Goal: Obtain resource: Download file/media

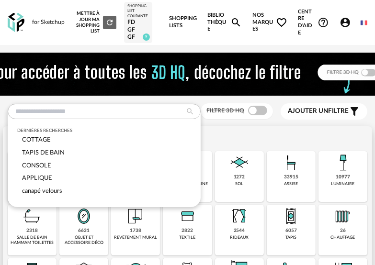
click at [249, 136] on div "Sélectionner une famille" at bounding box center [187, 136] width 359 height 10
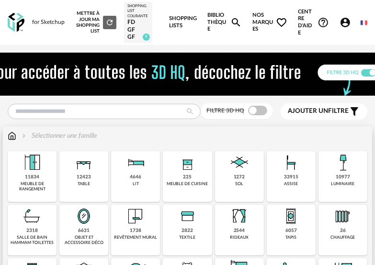
click at [13, 134] on img at bounding box center [12, 136] width 9 height 10
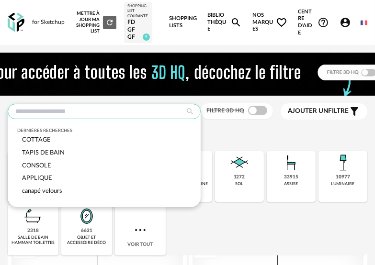
click at [53, 113] on input "text" at bounding box center [104, 111] width 193 height 15
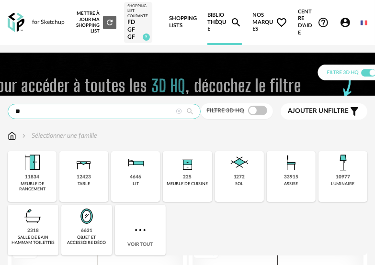
type input "**"
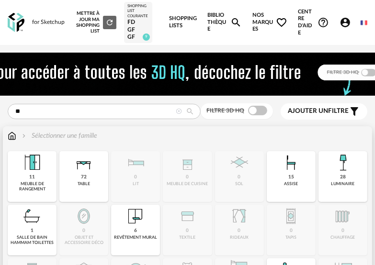
click at [9, 138] on img at bounding box center [12, 136] width 9 height 10
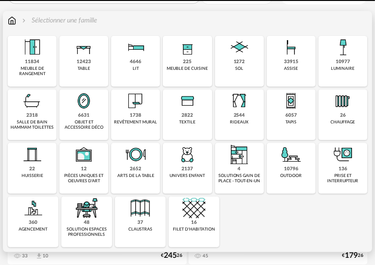
scroll to position [144, 0]
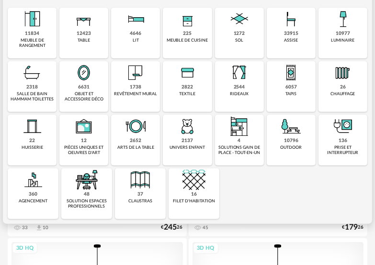
click at [343, 126] on img at bounding box center [342, 126] width 23 height 23
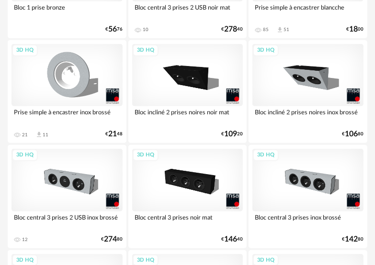
scroll to position [287, 0]
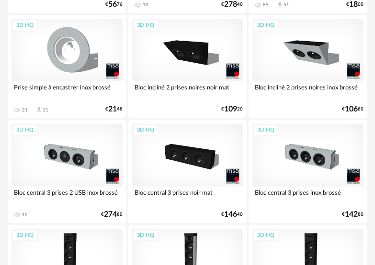
click at [70, 48] on div "3D HQ" at bounding box center [66, 50] width 111 height 62
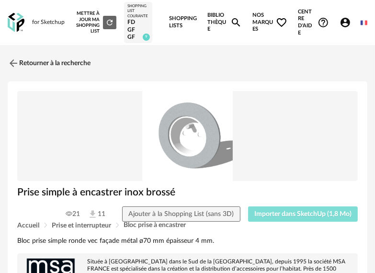
click at [273, 216] on span "Importer dans SketchUp (1,8 Mo)" at bounding box center [302, 214] width 97 height 7
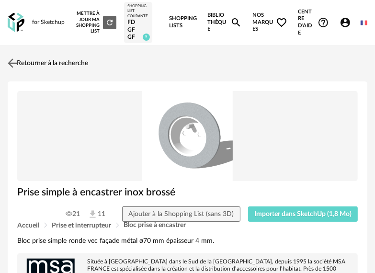
click at [55, 61] on link "Retourner à la recherche" at bounding box center [46, 63] width 83 height 21
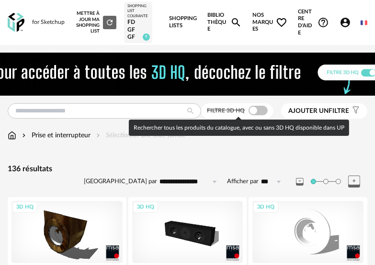
click at [254, 109] on span at bounding box center [257, 111] width 19 height 10
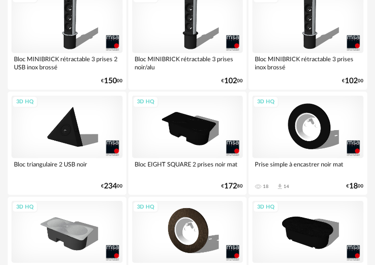
scroll to position [622, 0]
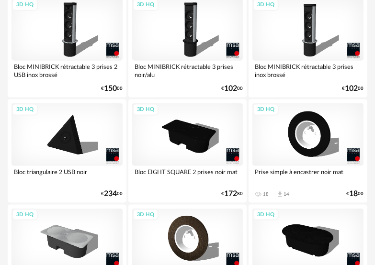
click at [307, 134] on div "3D HQ" at bounding box center [307, 134] width 111 height 62
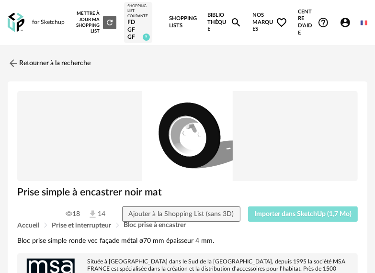
click at [286, 214] on span "Importer dans SketchUp (1,7 Mo)" at bounding box center [302, 214] width 97 height 7
click at [285, 214] on span "Importer dans SketchUp (1,7 Mo)" at bounding box center [302, 214] width 97 height 7
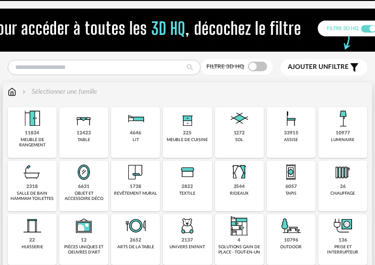
scroll to position [48, 0]
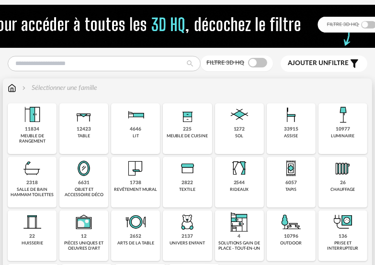
click at [343, 232] on img at bounding box center [342, 222] width 23 height 23
